Goal: Information Seeking & Learning: Learn about a topic

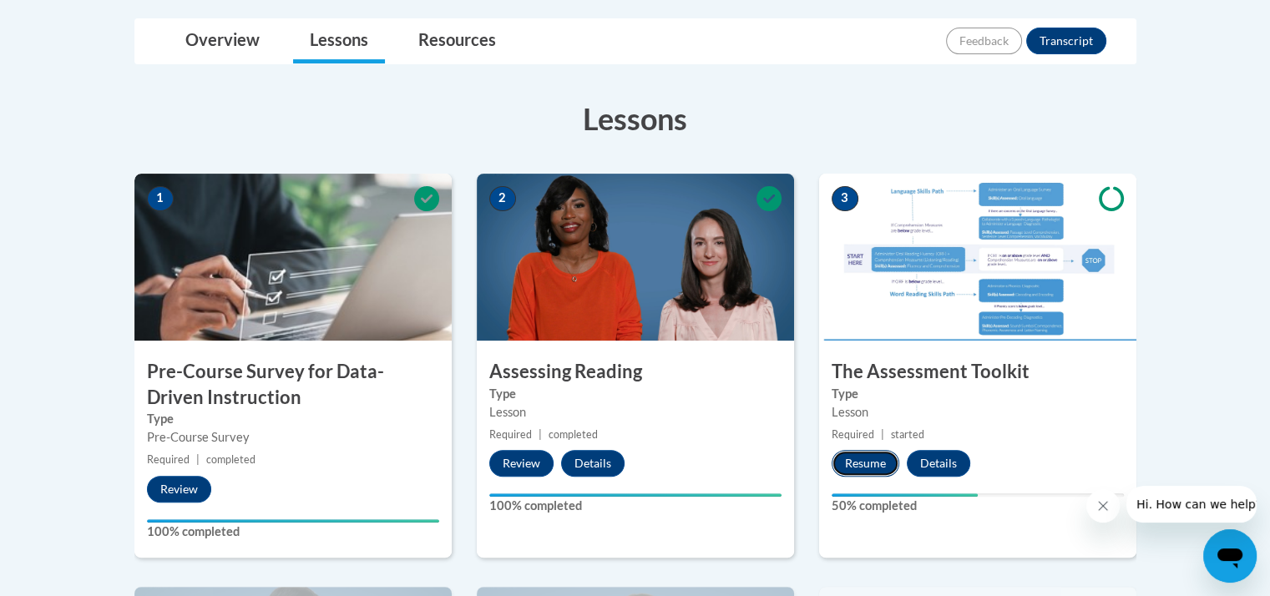
click at [875, 467] on button "Resume" at bounding box center [865, 463] width 68 height 27
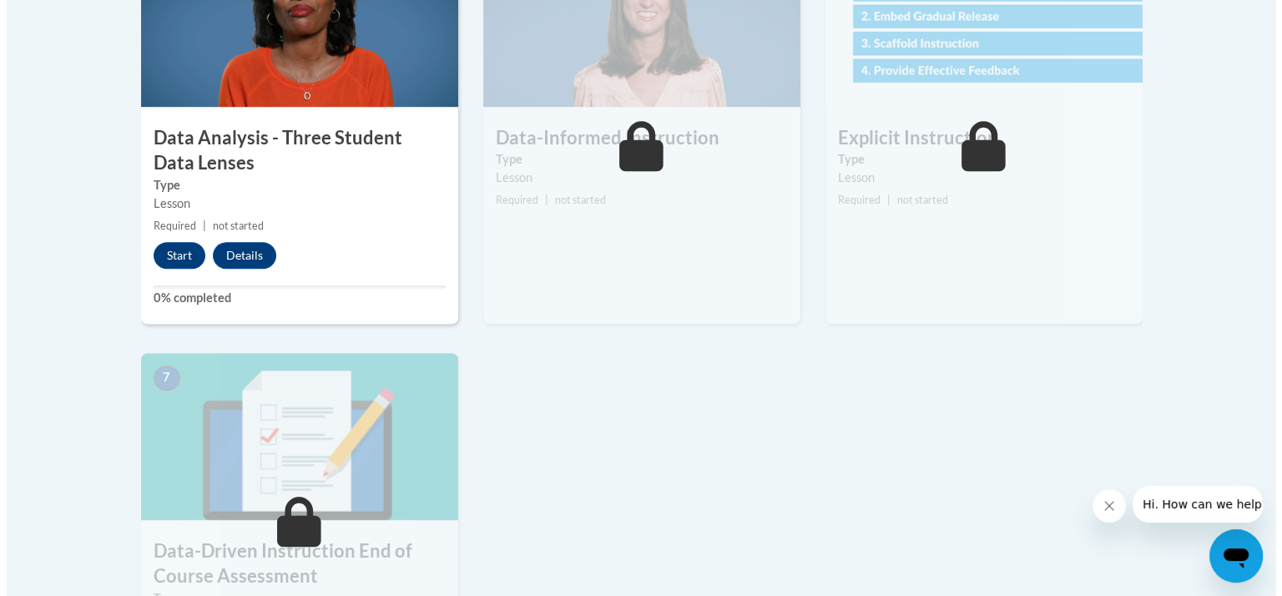
scroll to position [1048, 0]
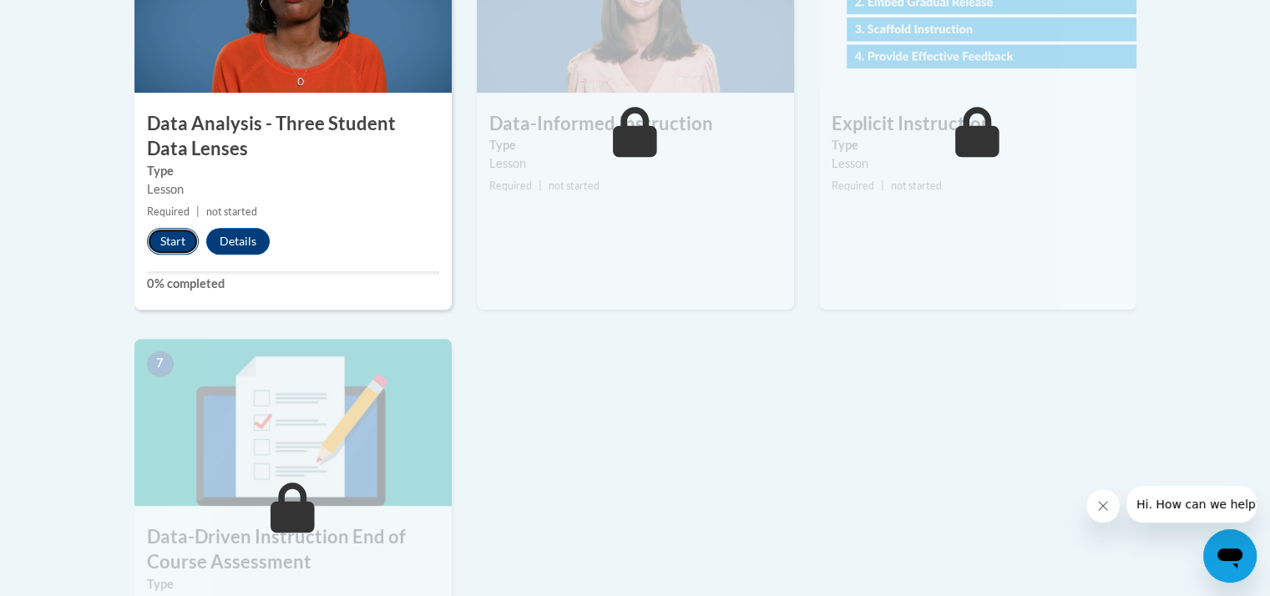
click at [168, 235] on button "Start" at bounding box center [173, 241] width 52 height 27
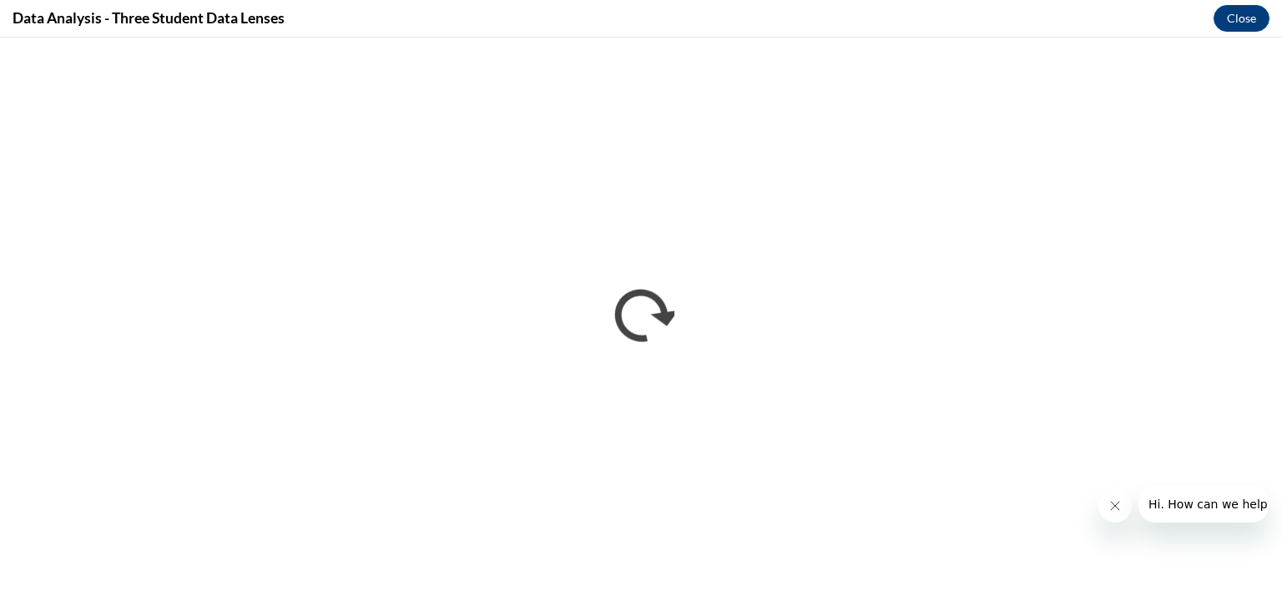
scroll to position [0, 0]
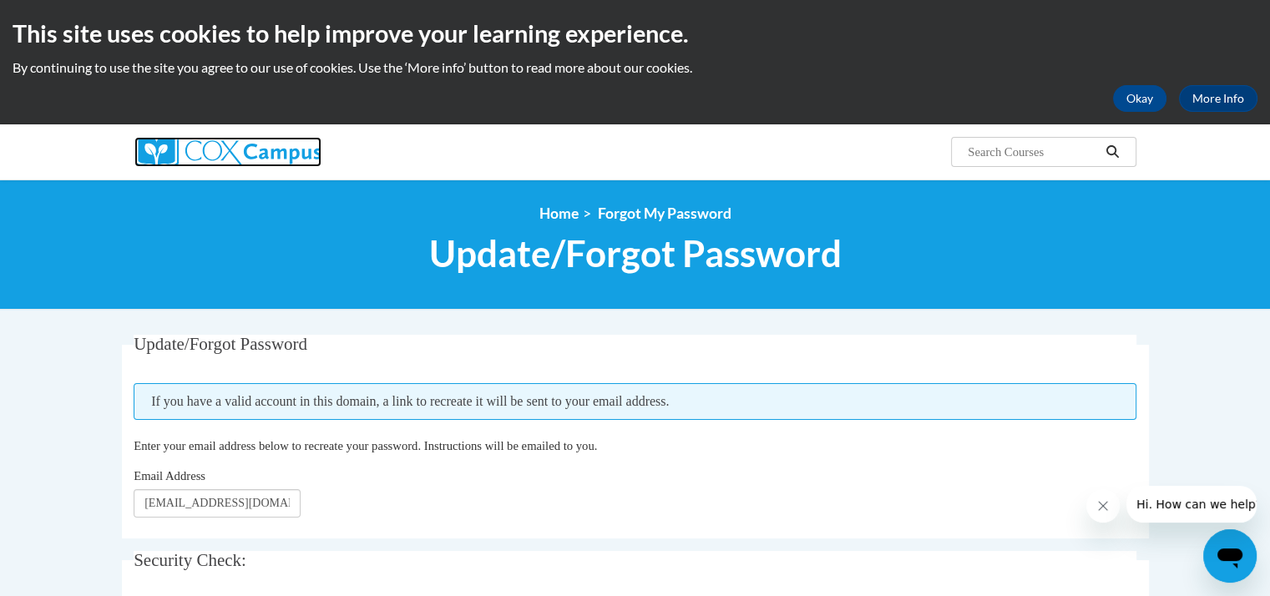
click at [250, 150] on img at bounding box center [227, 152] width 187 height 30
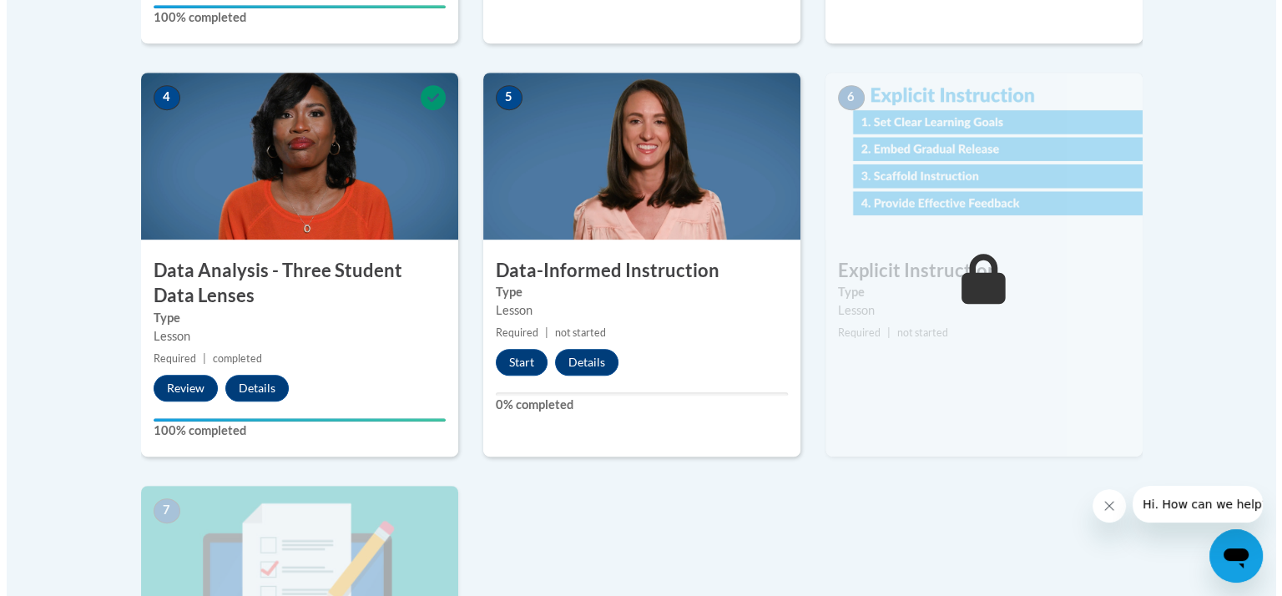
scroll to position [903, 0]
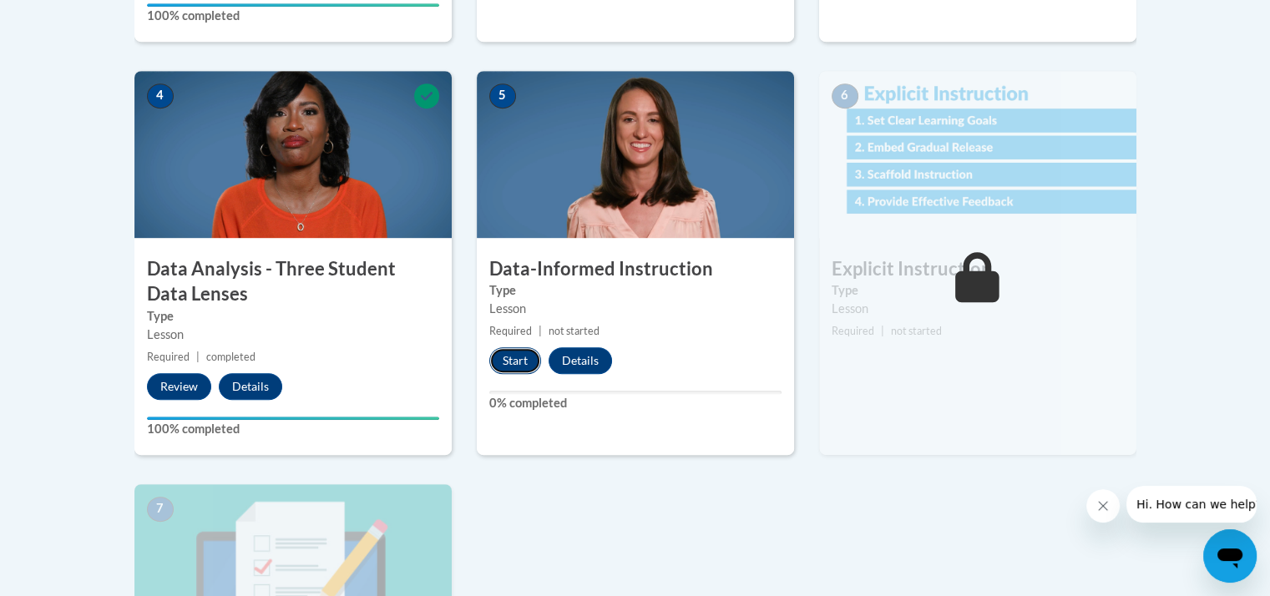
click at [512, 357] on button "Start" at bounding box center [515, 360] width 52 height 27
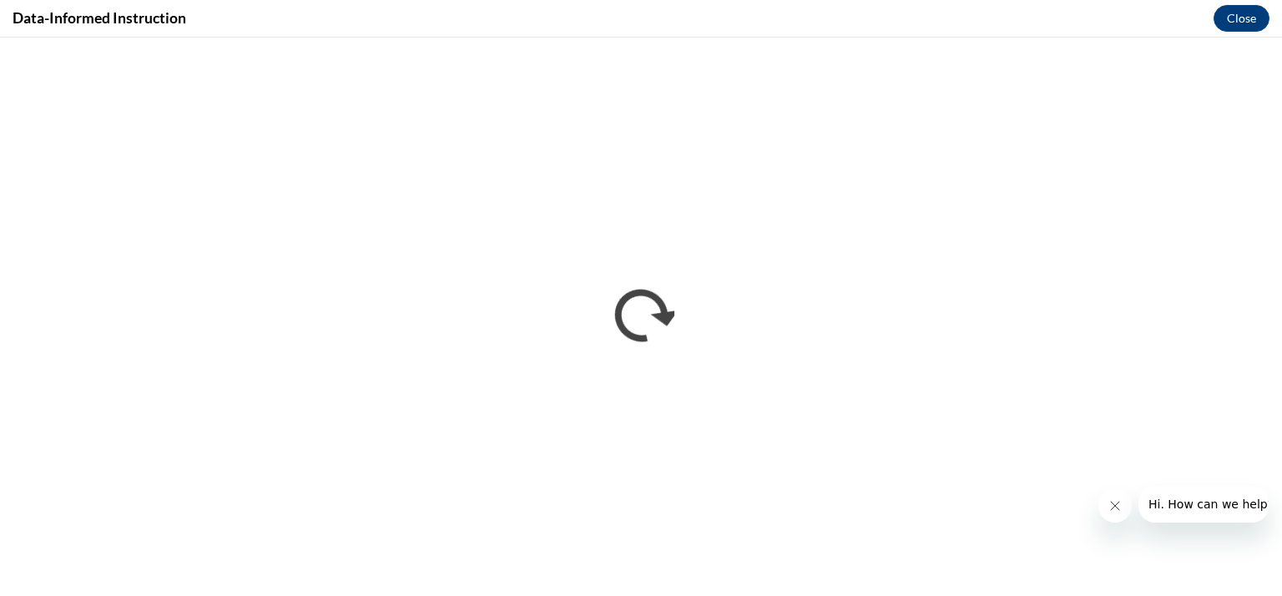
scroll to position [0, 0]
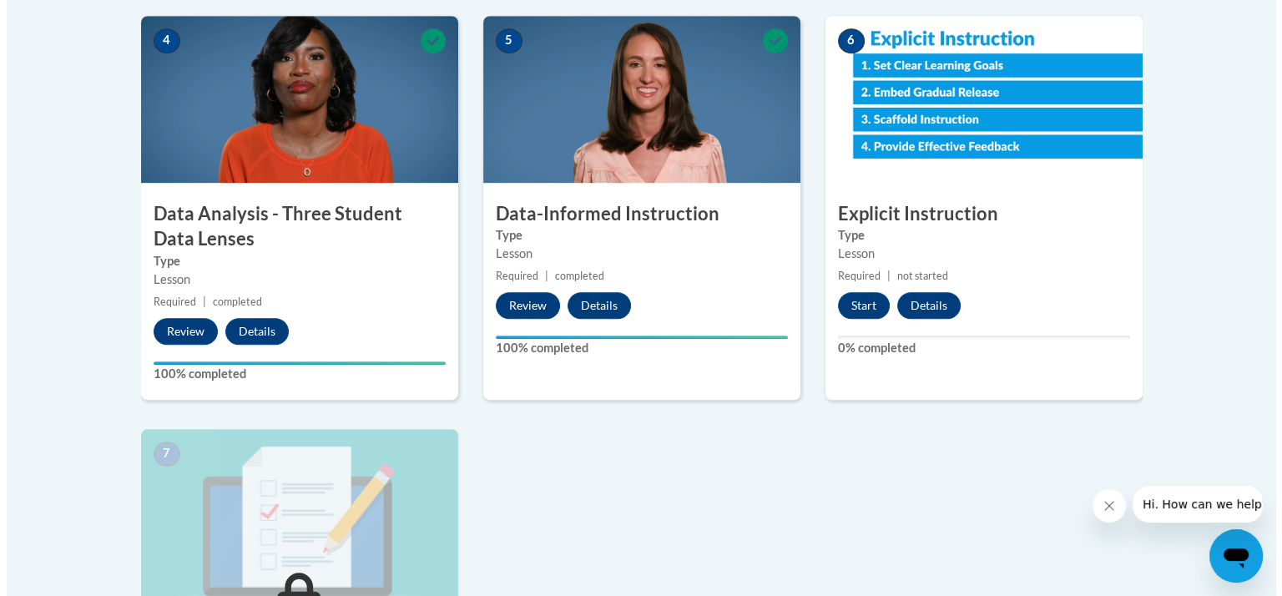
scroll to position [949, 0]
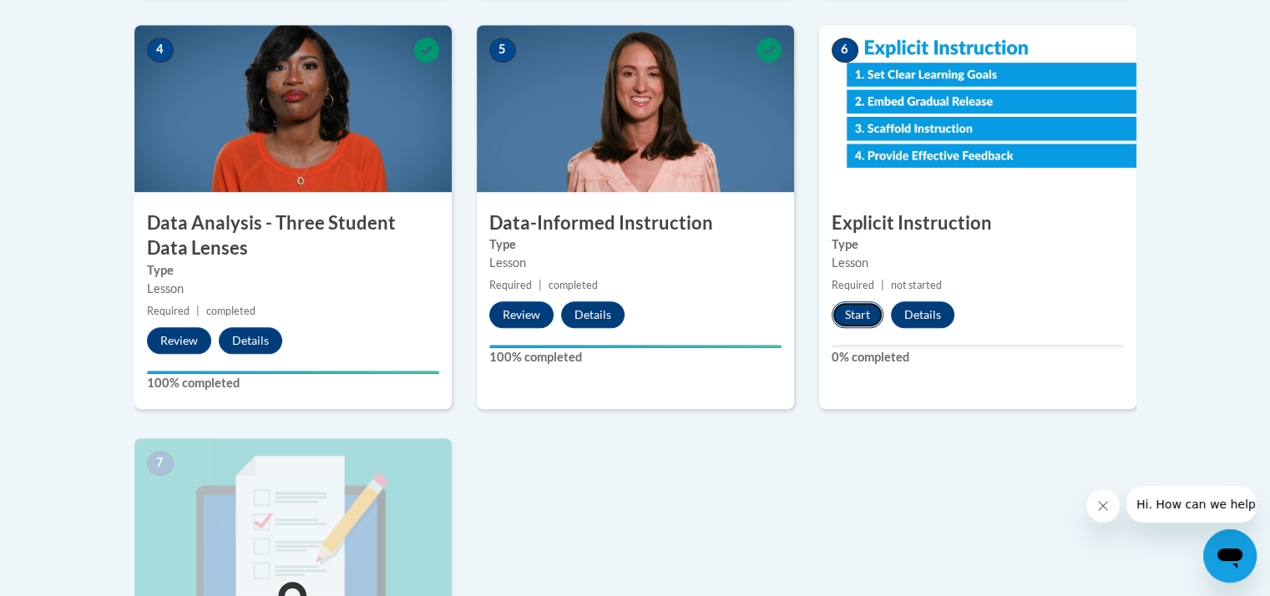
click at [851, 316] on button "Start" at bounding box center [857, 314] width 52 height 27
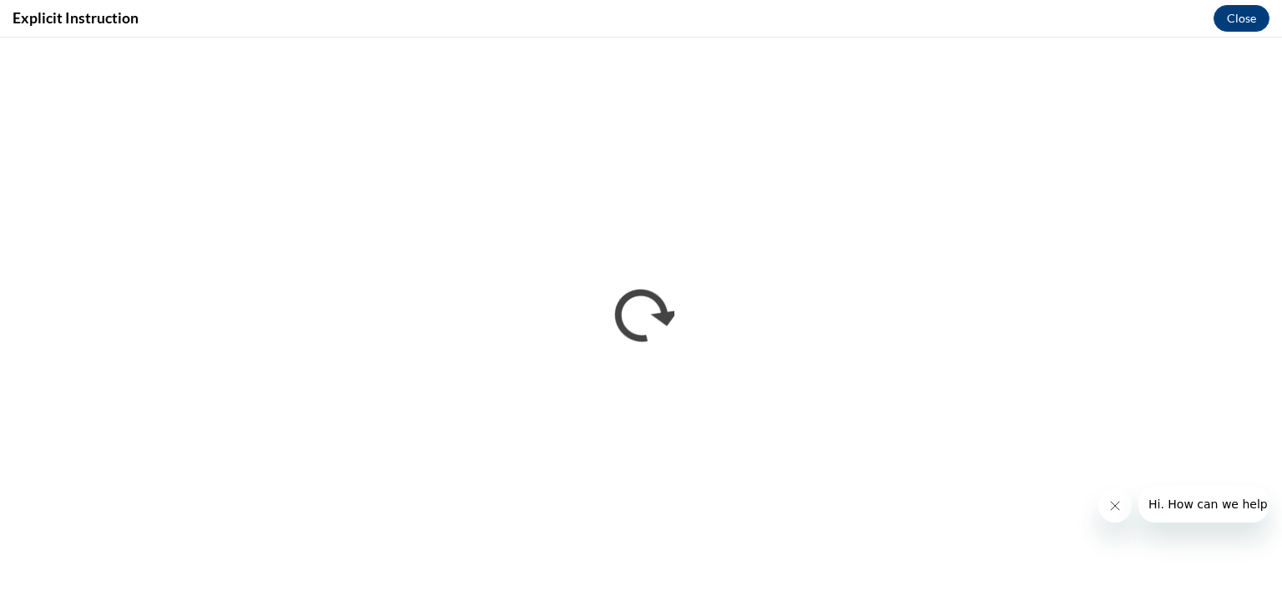
scroll to position [0, 0]
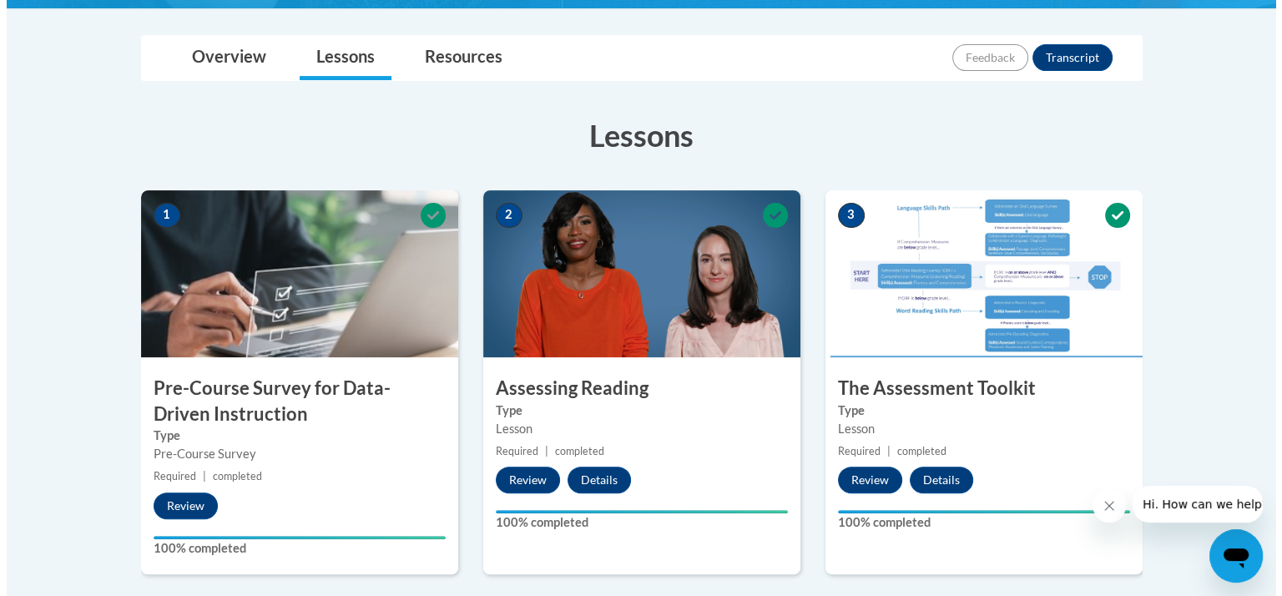
scroll to position [949, 0]
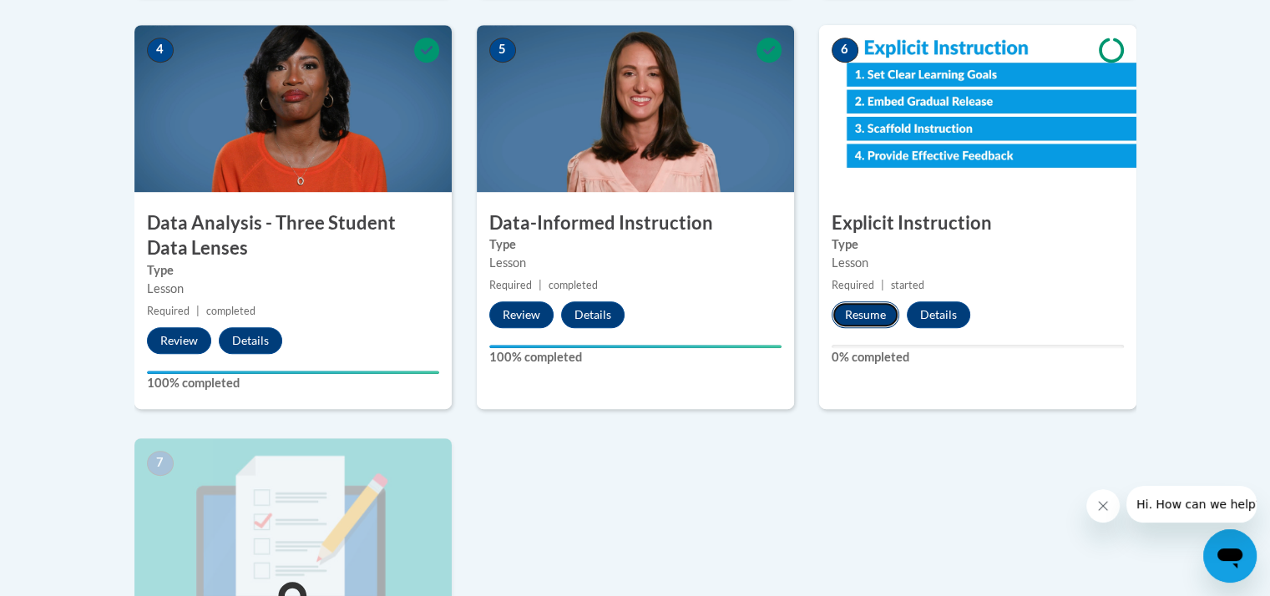
click at [865, 308] on button "Resume" at bounding box center [865, 314] width 68 height 27
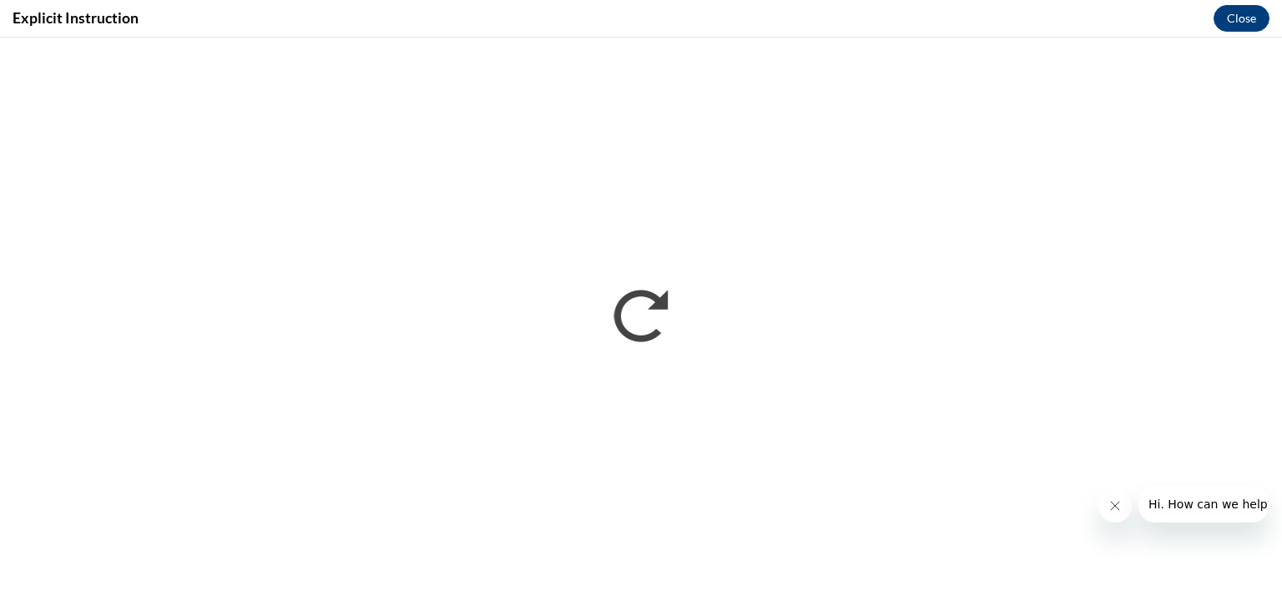
scroll to position [0, 0]
